Goal: Information Seeking & Learning: Learn about a topic

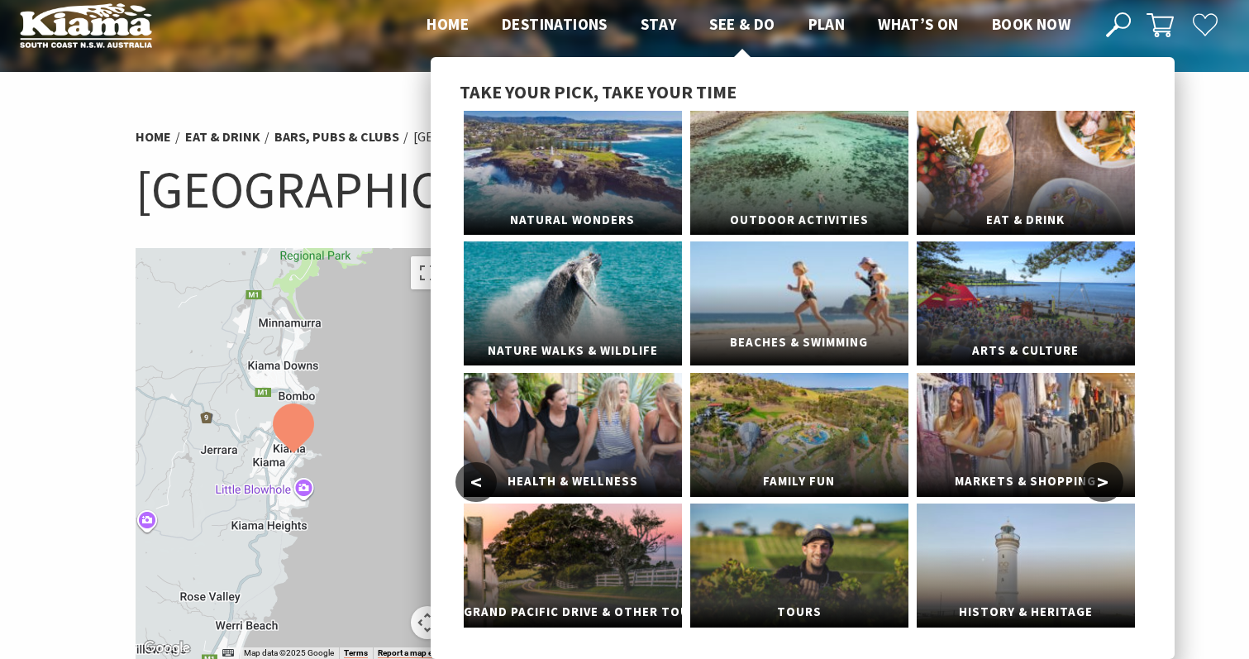
scroll to position [7, 0]
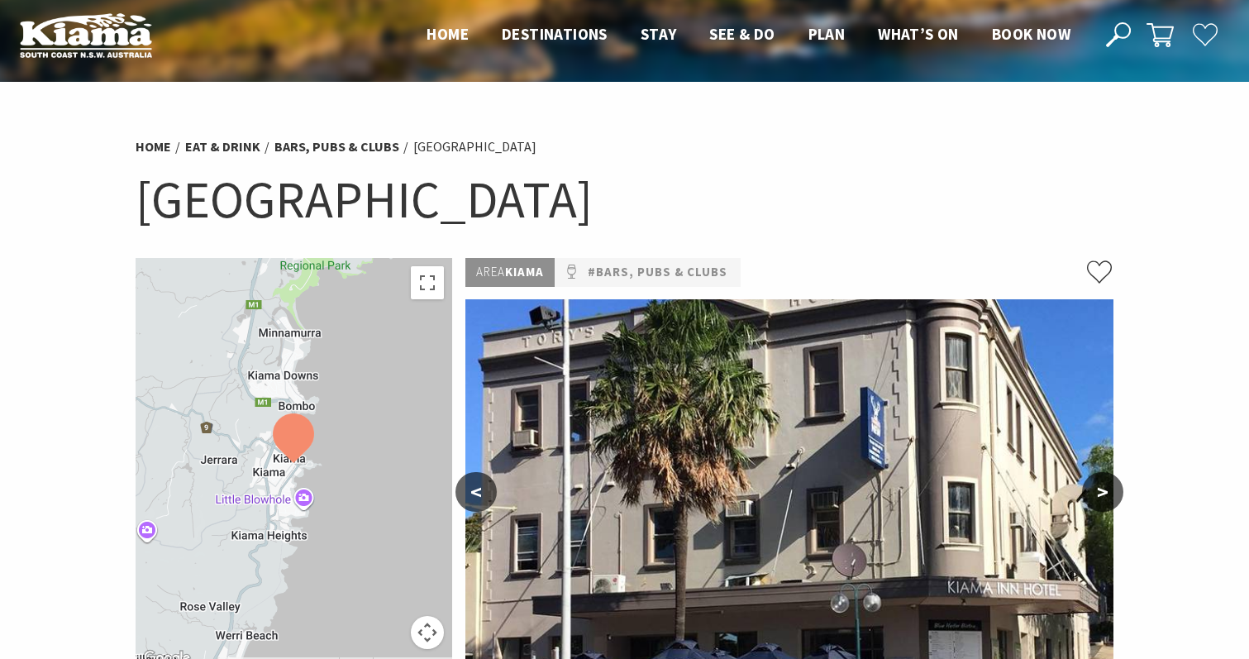
click at [1105, 490] on button ">" at bounding box center [1102, 492] width 41 height 40
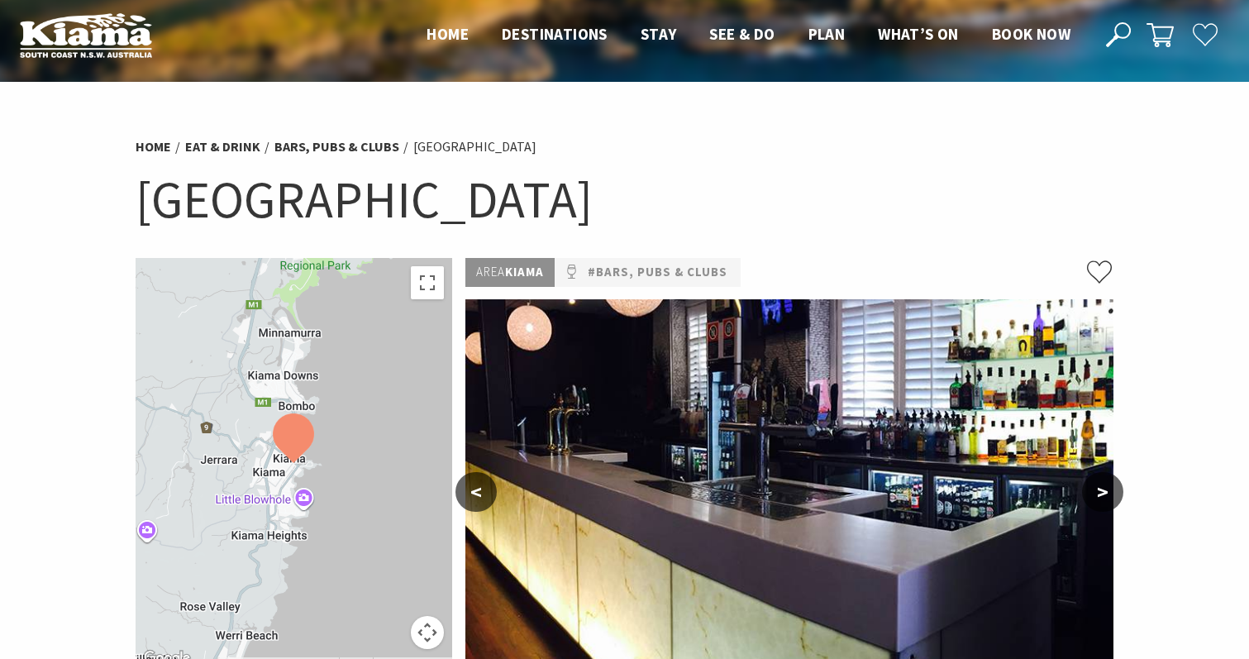
scroll to position [90, 0]
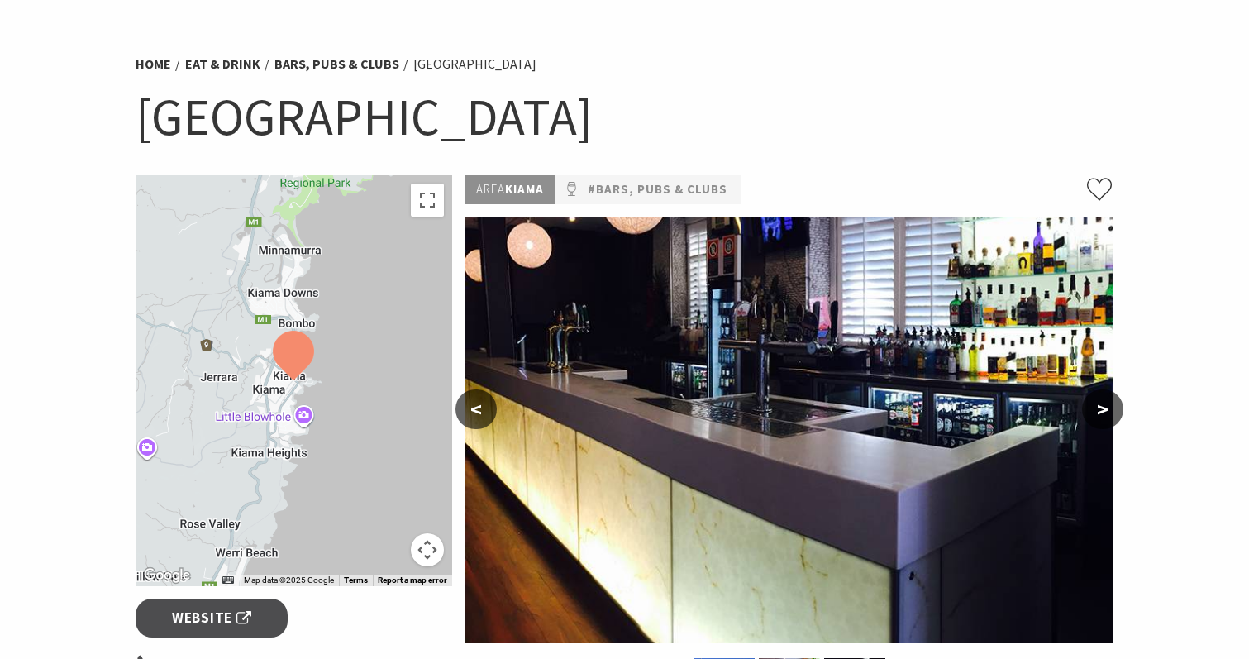
click at [485, 407] on button "<" at bounding box center [475, 409] width 41 height 40
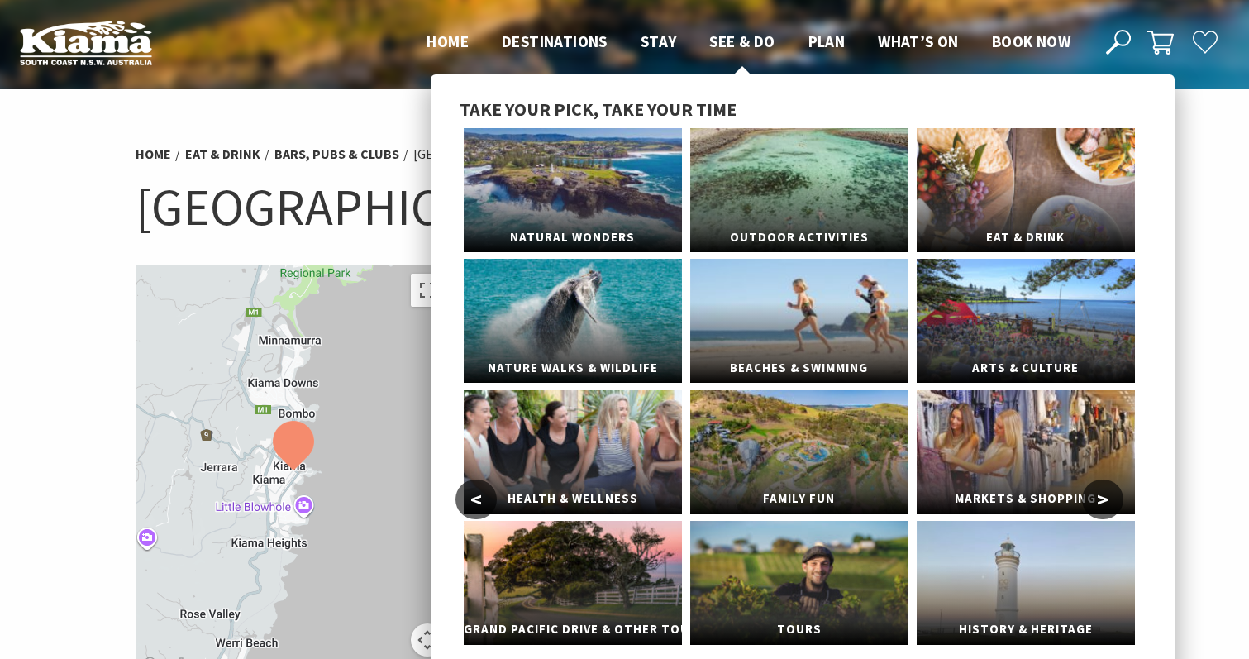
scroll to position [0, 0]
click at [1008, 307] on link "Arts & Culture" at bounding box center [1026, 321] width 218 height 124
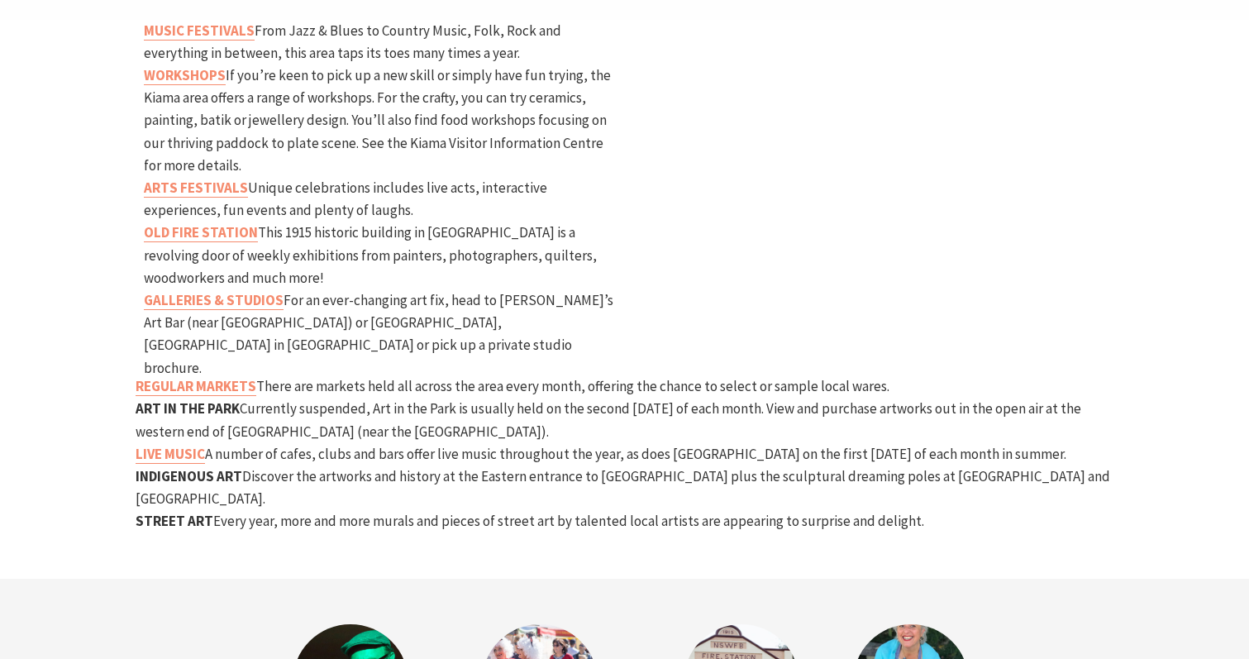
scroll to position [846, 0]
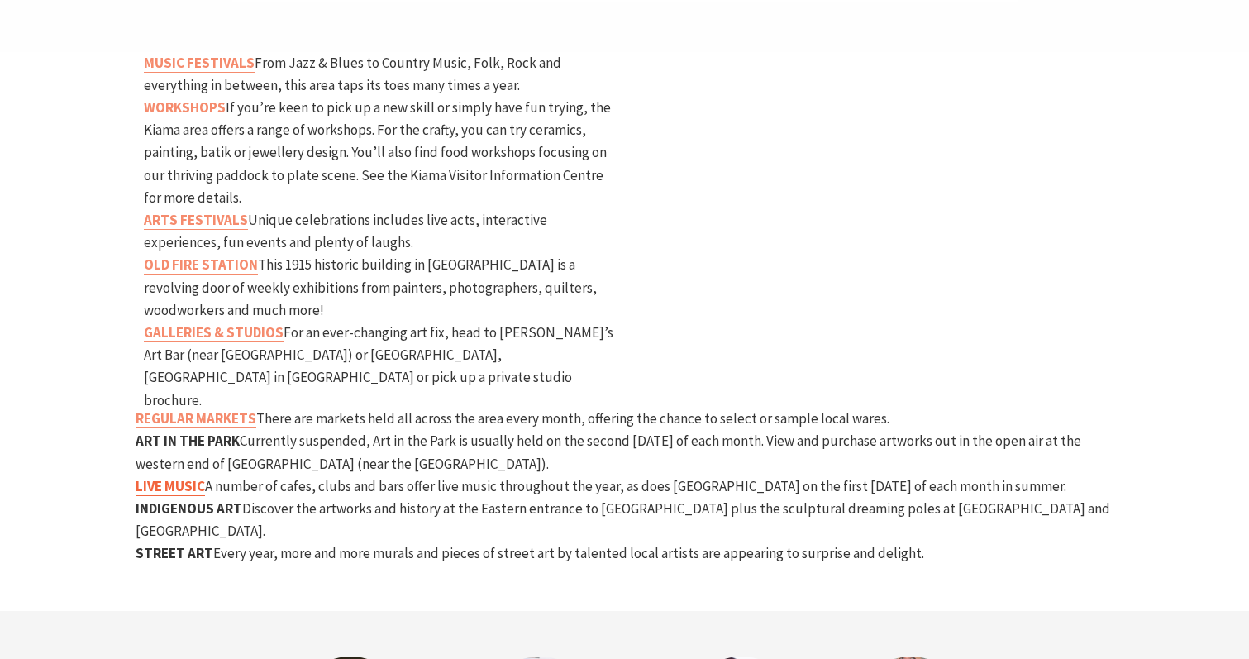
click at [164, 477] on strong "LIVE MUSIC" at bounding box center [170, 486] width 69 height 18
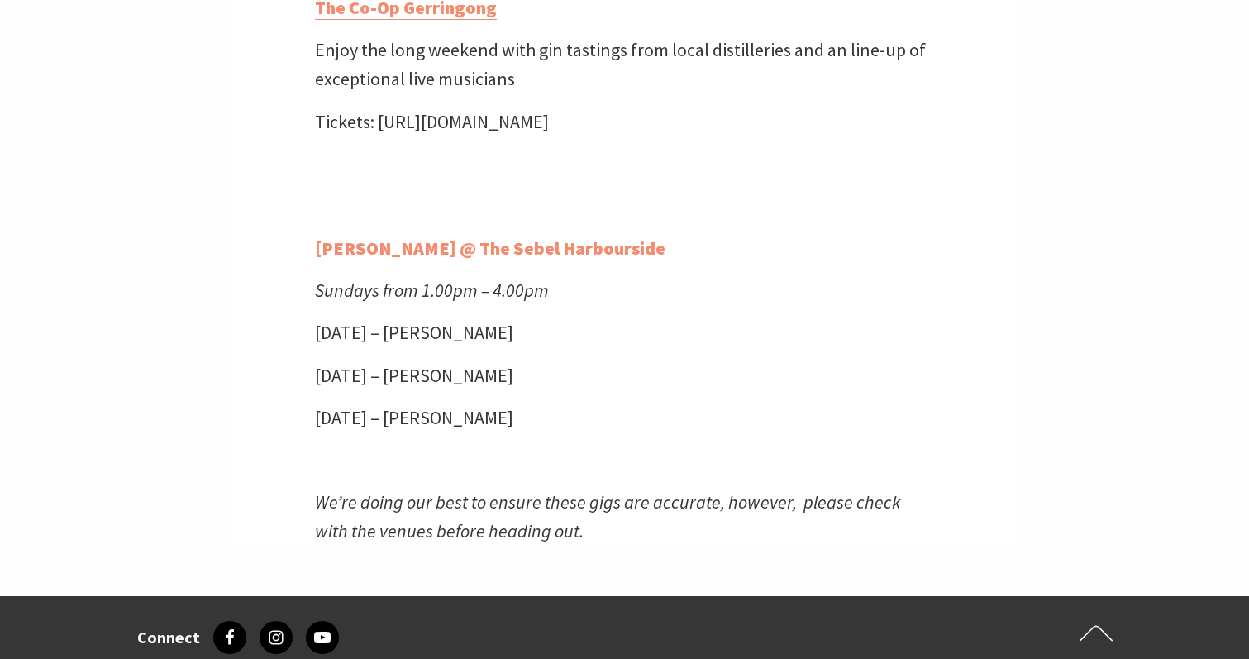
scroll to position [4824, 0]
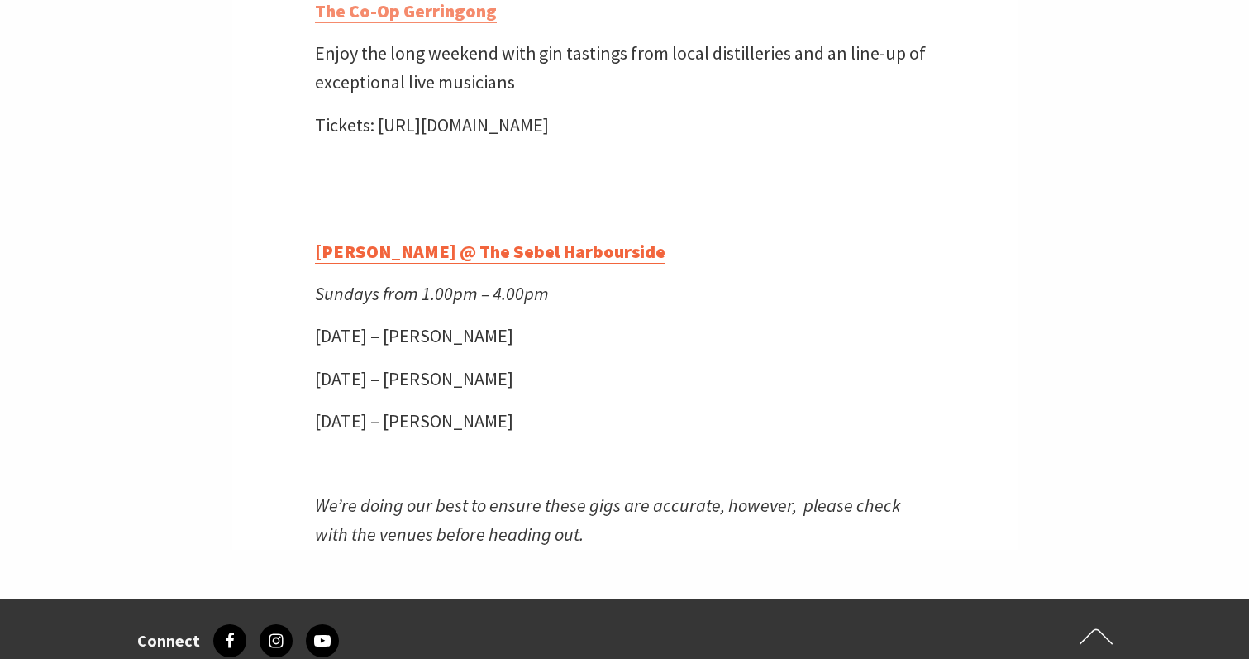
click at [461, 260] on strong "[PERSON_NAME] @ The Sebel Harbourside" at bounding box center [490, 251] width 350 height 23
